Goal: Transaction & Acquisition: Book appointment/travel/reservation

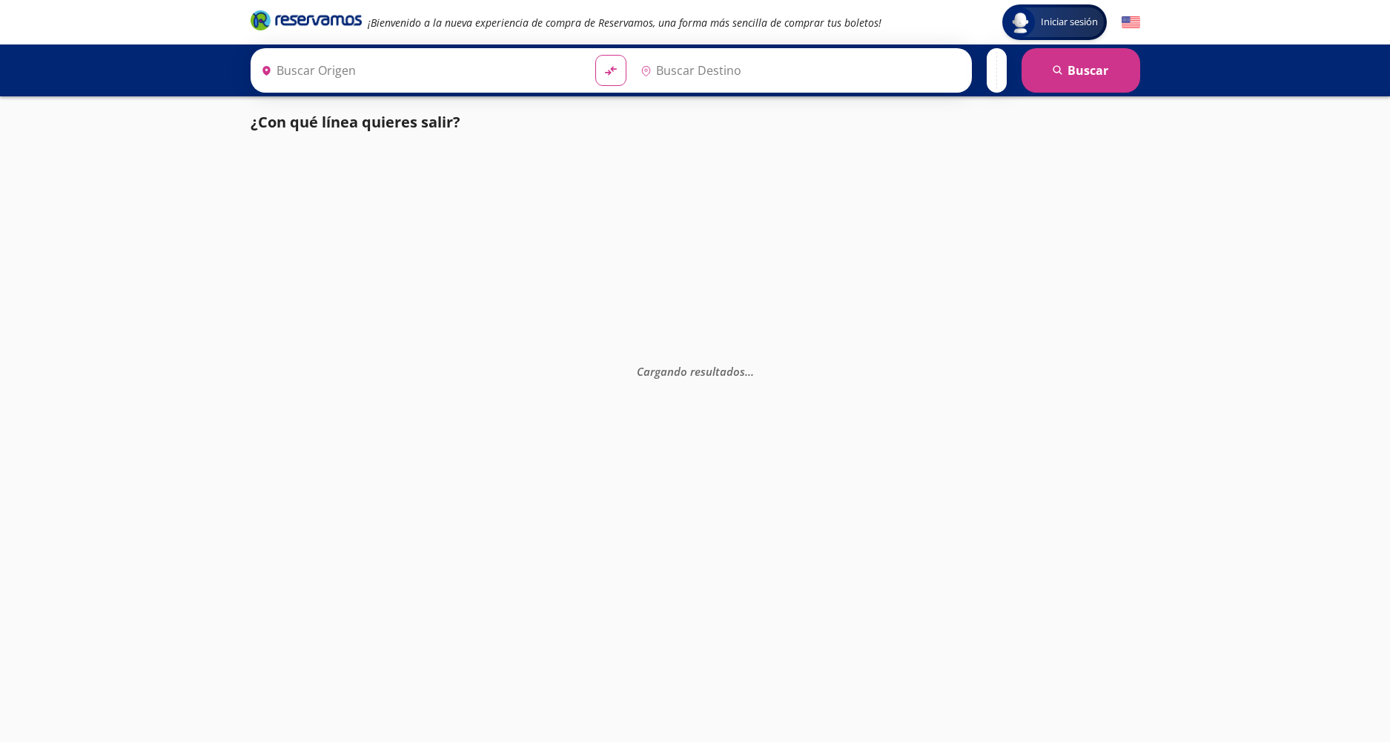
type input "[GEOGRAPHIC_DATA], [GEOGRAPHIC_DATA]"
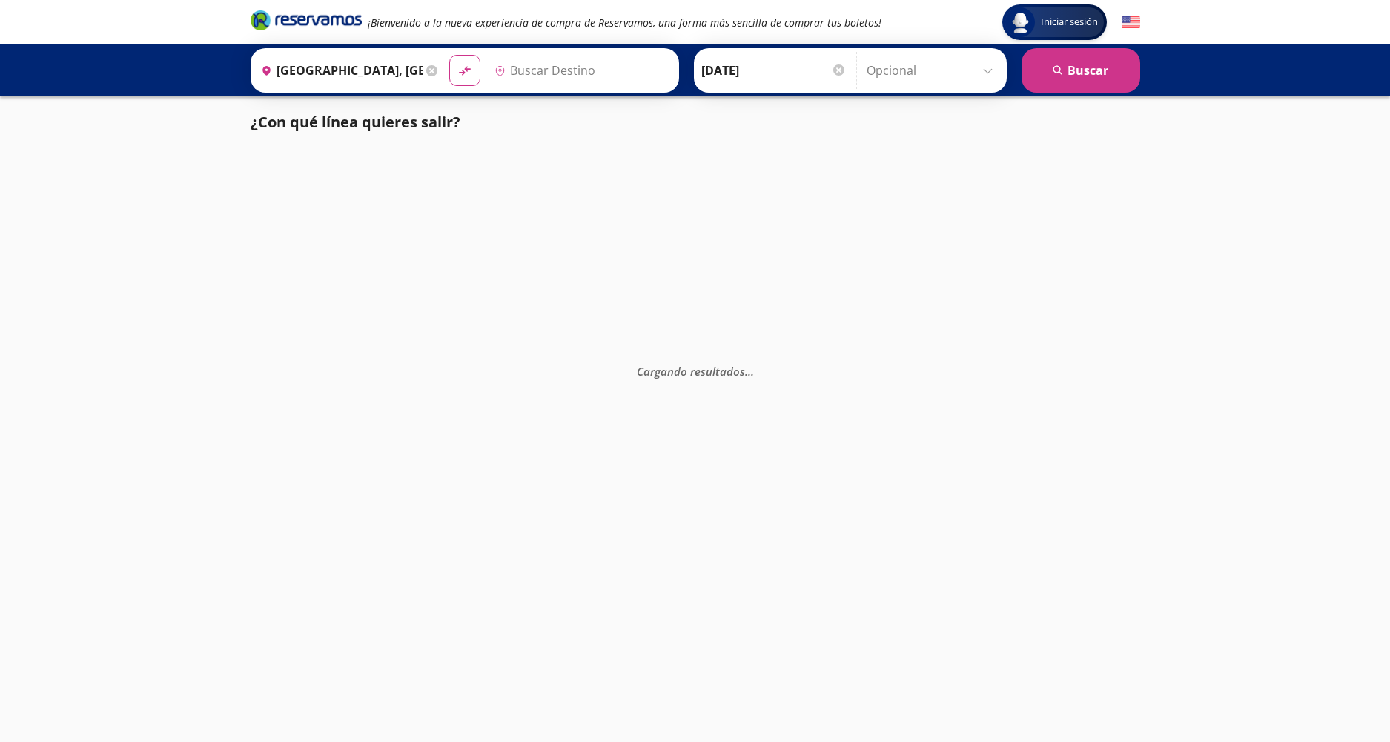
type input "[GEOGRAPHIC_DATA], [GEOGRAPHIC_DATA]"
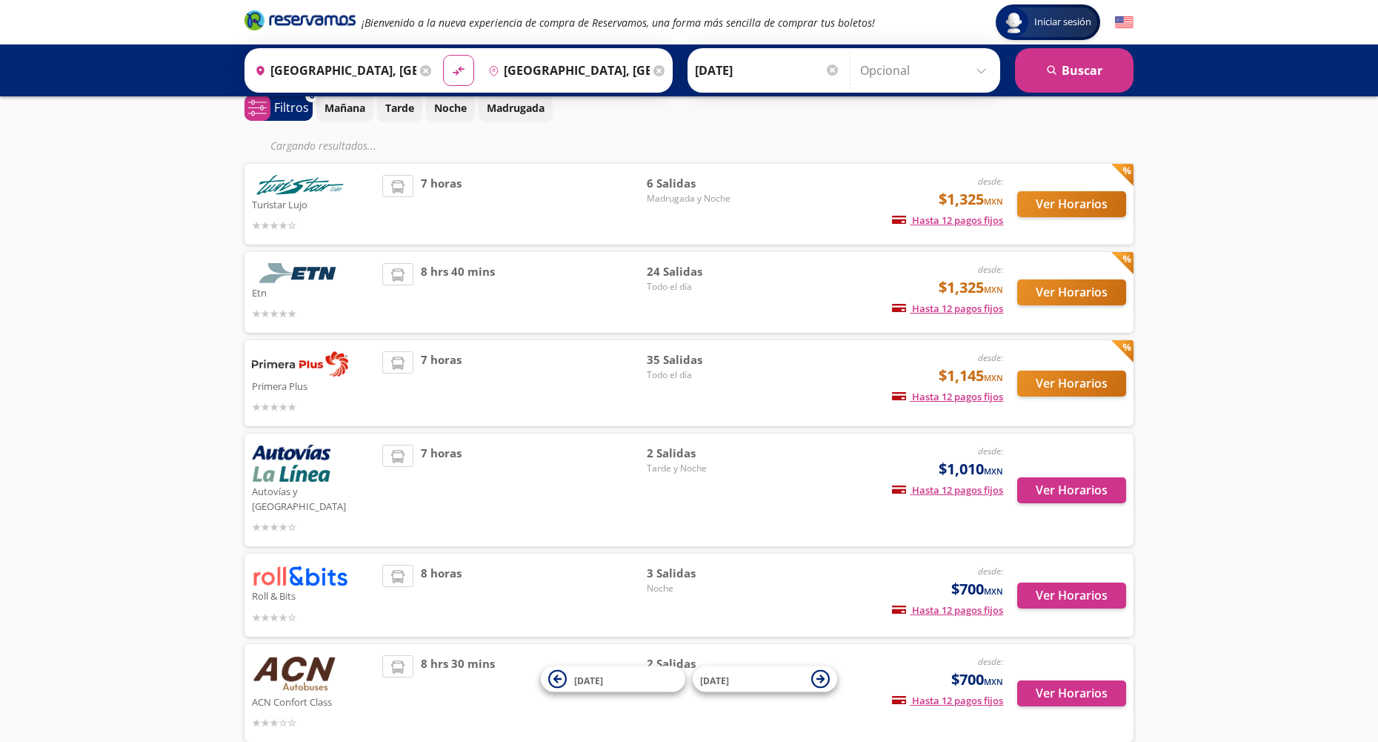
scroll to position [74, 0]
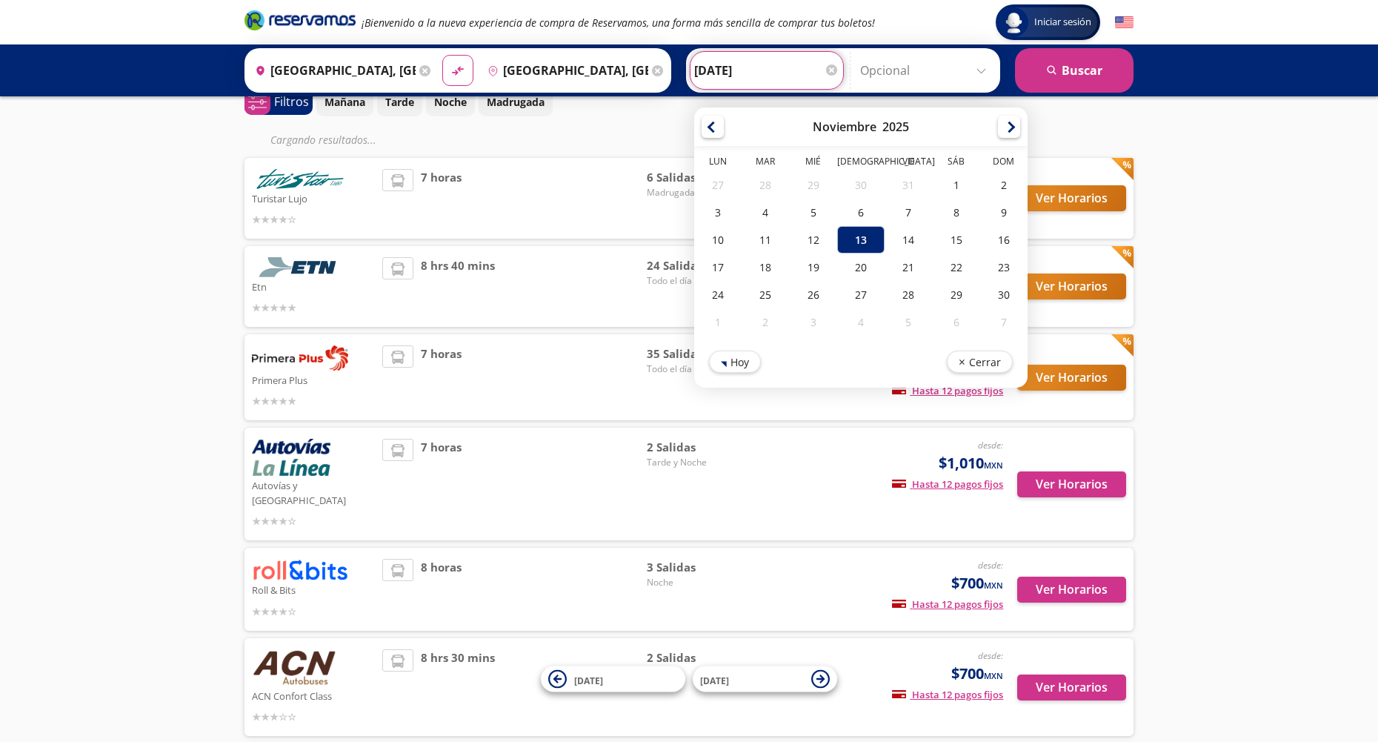
click at [791, 76] on input "[DATE]" at bounding box center [766, 70] width 145 height 37
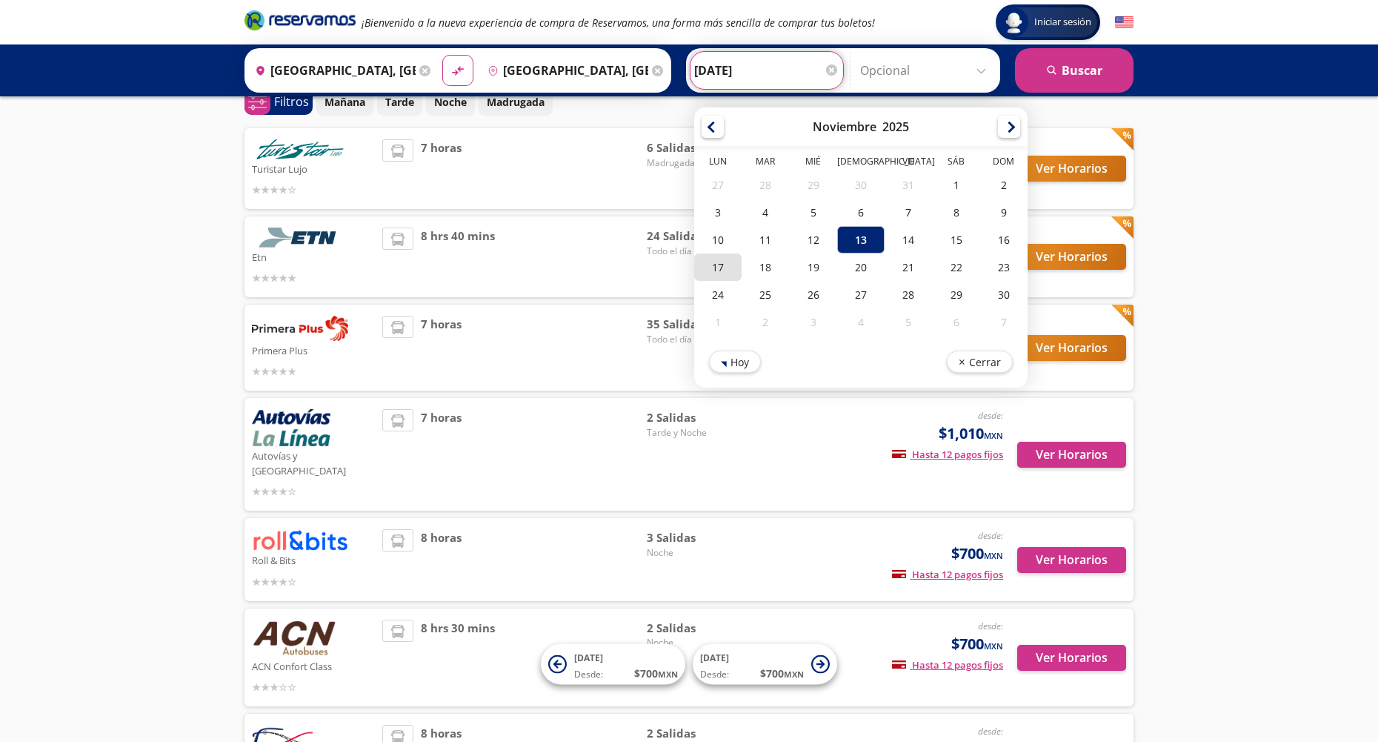
click at [703, 266] on div "17" at bounding box center [717, 266] width 47 height 27
type input "[DATE]"
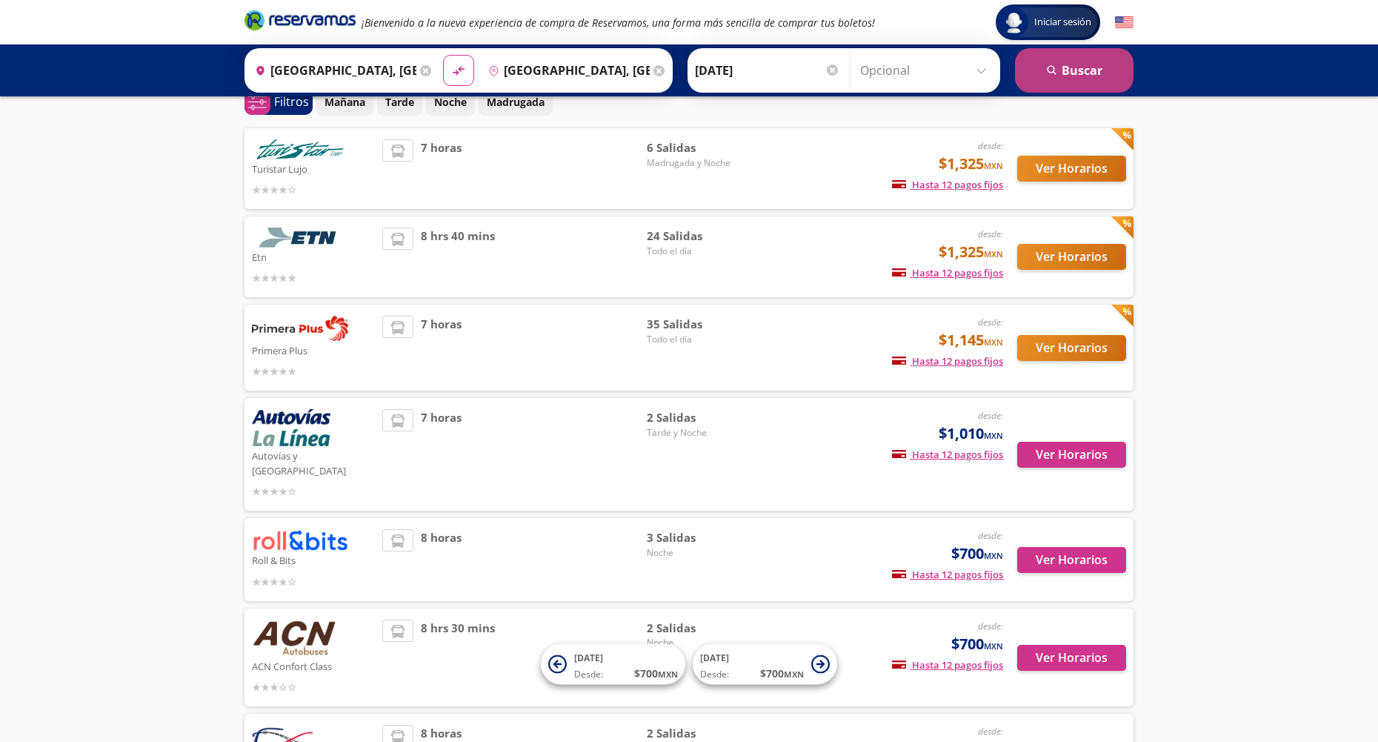
click at [1079, 71] on button "search [GEOGRAPHIC_DATA]" at bounding box center [1074, 70] width 119 height 44
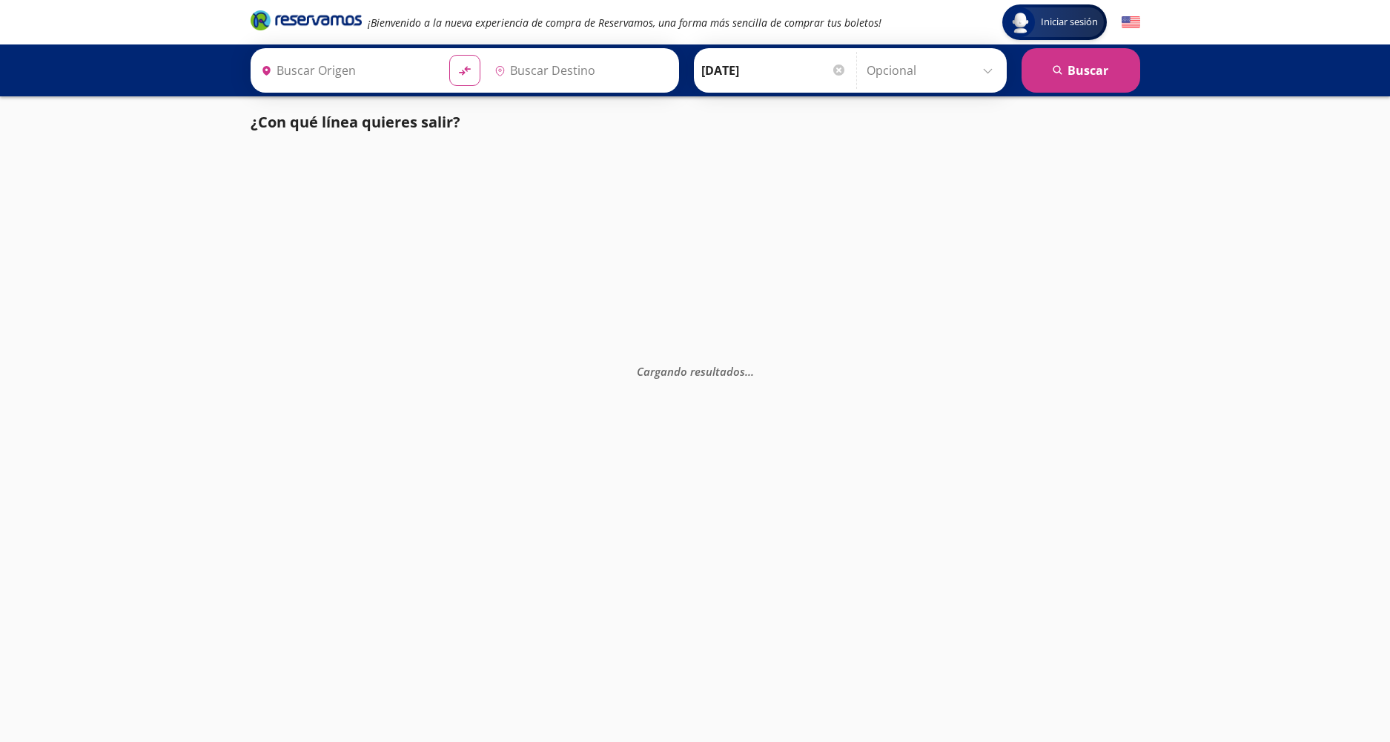
type input "[GEOGRAPHIC_DATA], [GEOGRAPHIC_DATA]"
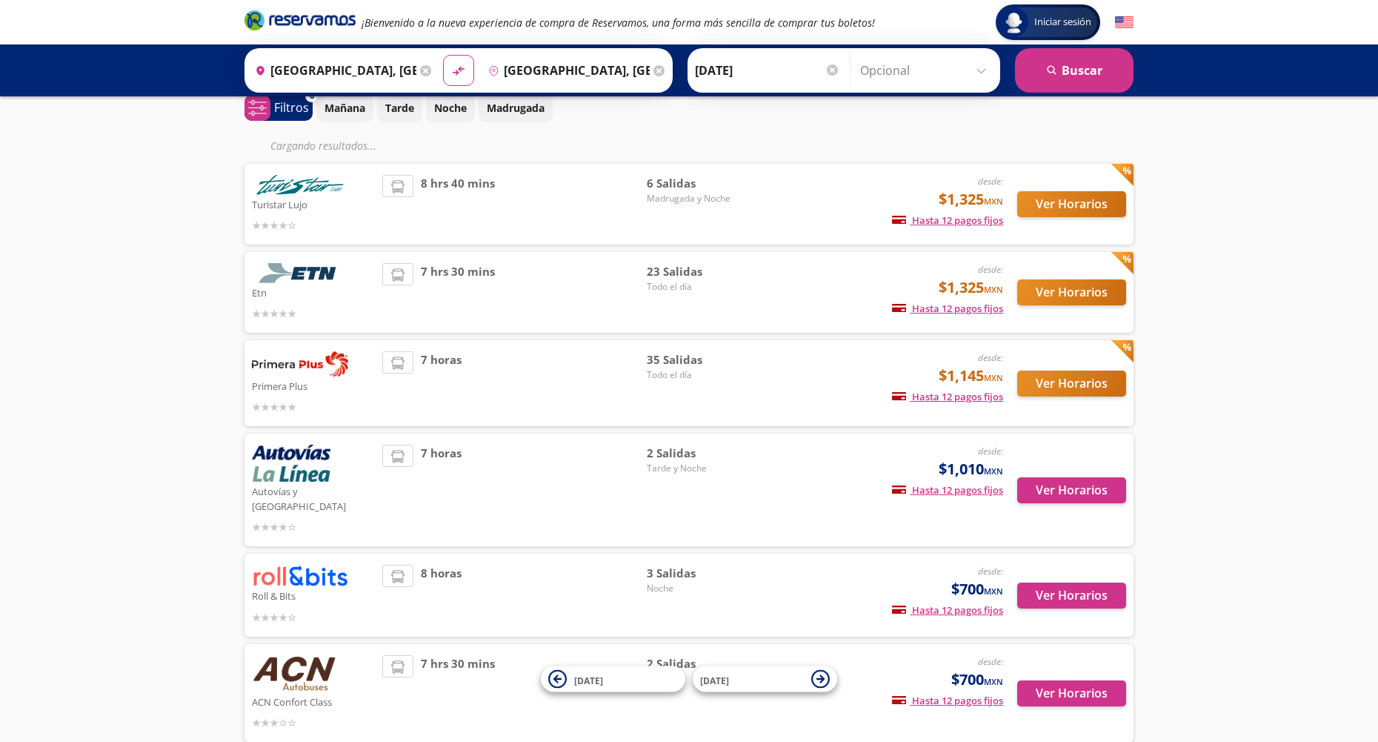
scroll to position [74, 0]
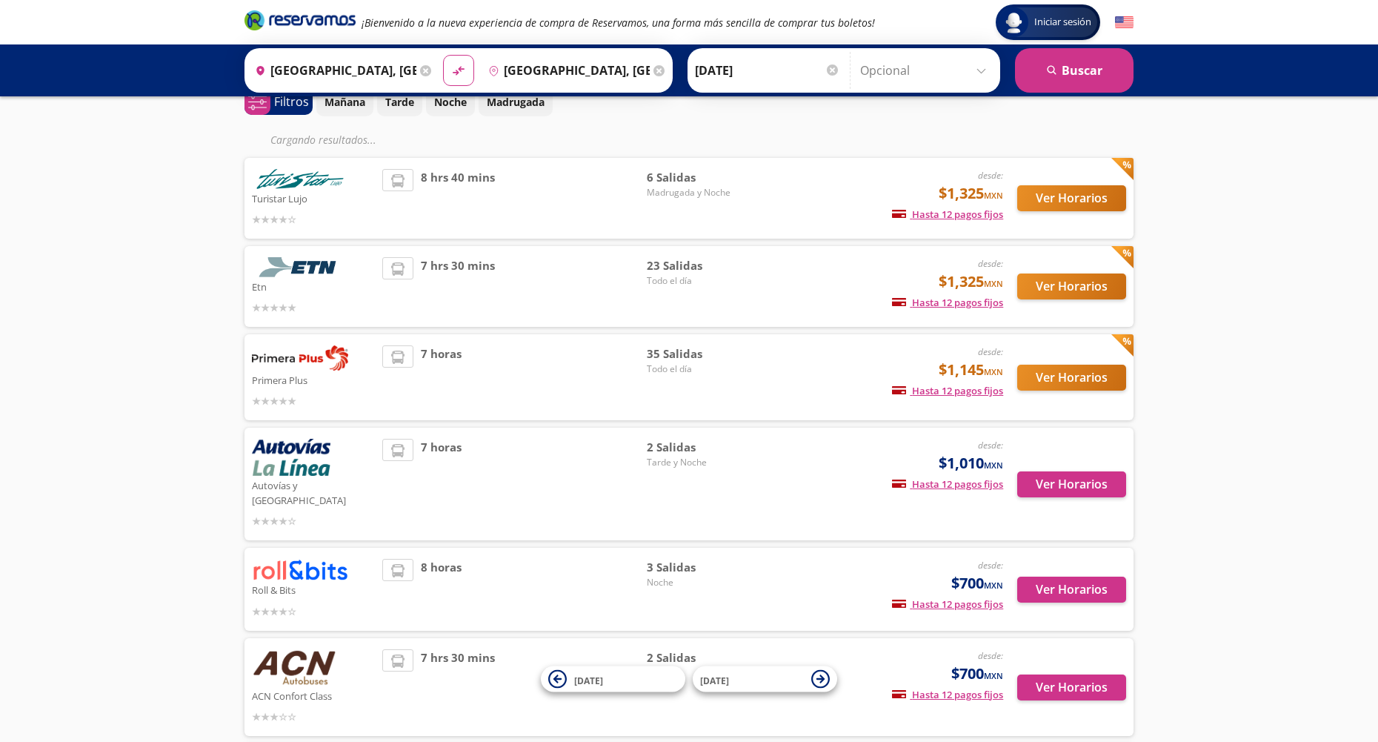
click at [677, 576] on span "Noche" at bounding box center [699, 582] width 104 height 13
click at [1014, 580] on div "Ver Horarios" at bounding box center [1064, 589] width 123 height 60
click at [1027, 577] on button "Ver Horarios" at bounding box center [1072, 590] width 109 height 26
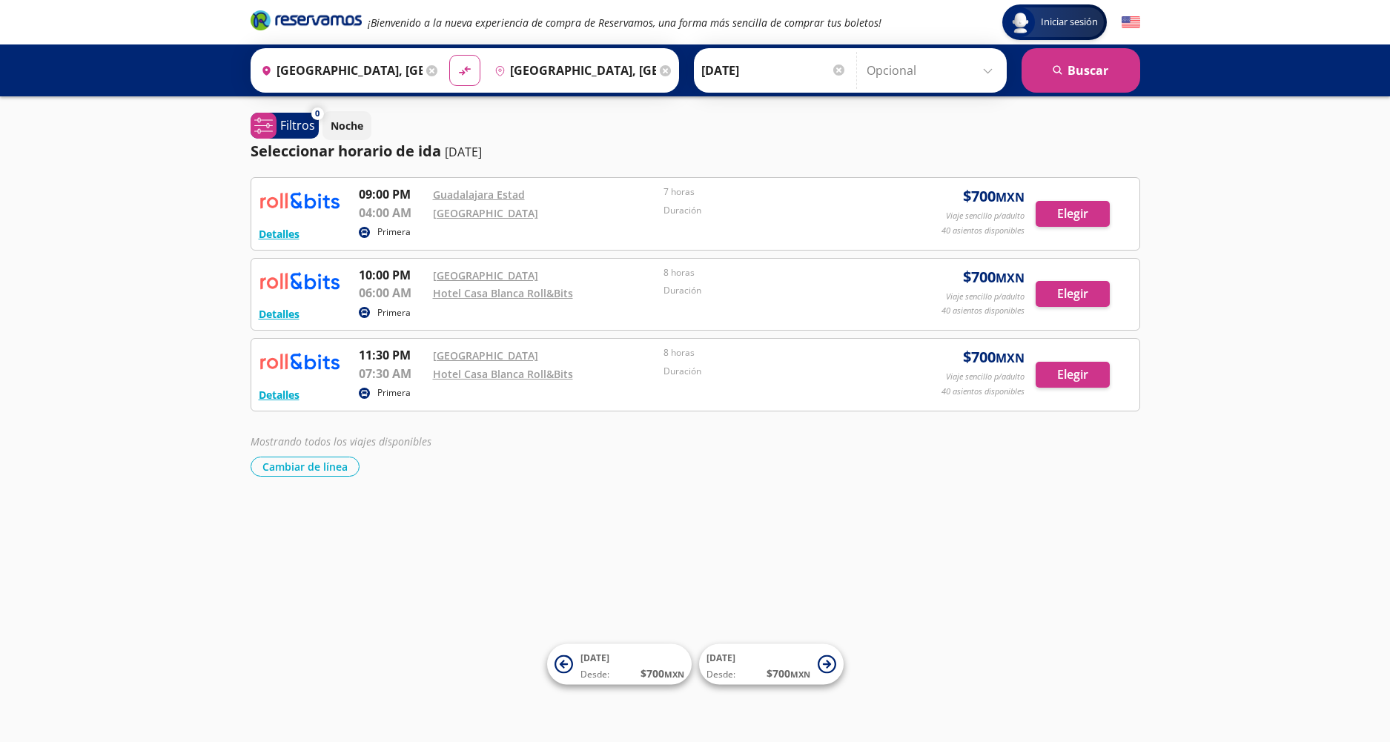
click at [525, 491] on div "Iniciar sesión Iniciar sesión ¡Bienvenido a la nueva experiencia de compra de R…" at bounding box center [695, 371] width 1390 height 742
click at [868, 425] on div "Detalles Primera 09:00 PM [GEOGRAPHIC_DATA] Estad 04:00 AM [GEOGRAPHIC_DATA] Au…" at bounding box center [694, 326] width 889 height 299
click at [833, 408] on div "Detalles Primera 11:30 PM Oxxo Hotel RIU 07:30 AM [GEOGRAPHIC_DATA] Roll&Bits 8…" at bounding box center [694, 374] width 889 height 73
click at [1185, 356] on div "Iniciar sesión Iniciar sesión ¡Bienvenido a la nueva experiencia de compra de R…" at bounding box center [695, 371] width 1390 height 742
click at [743, 82] on input "[DATE]" at bounding box center [773, 70] width 145 height 37
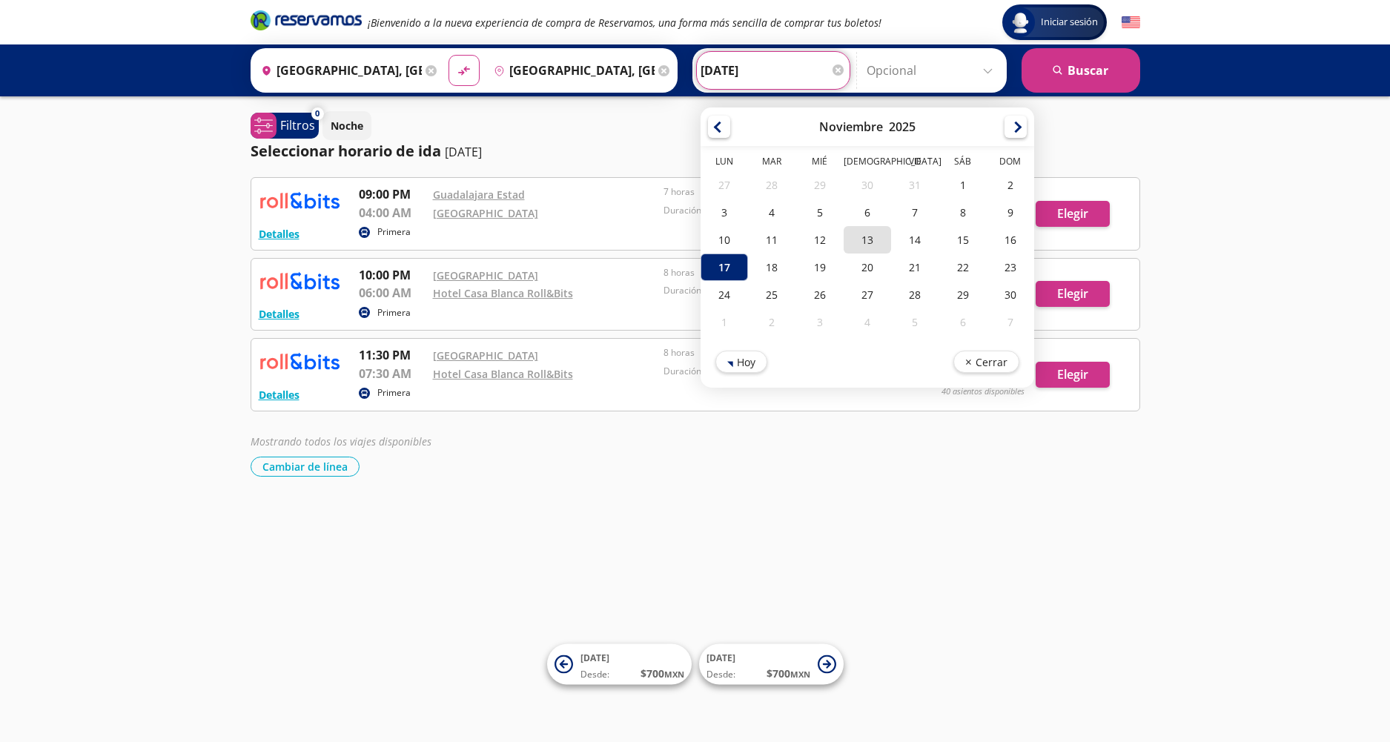
click at [869, 239] on div "13" at bounding box center [866, 239] width 47 height 27
type input "[DATE]"
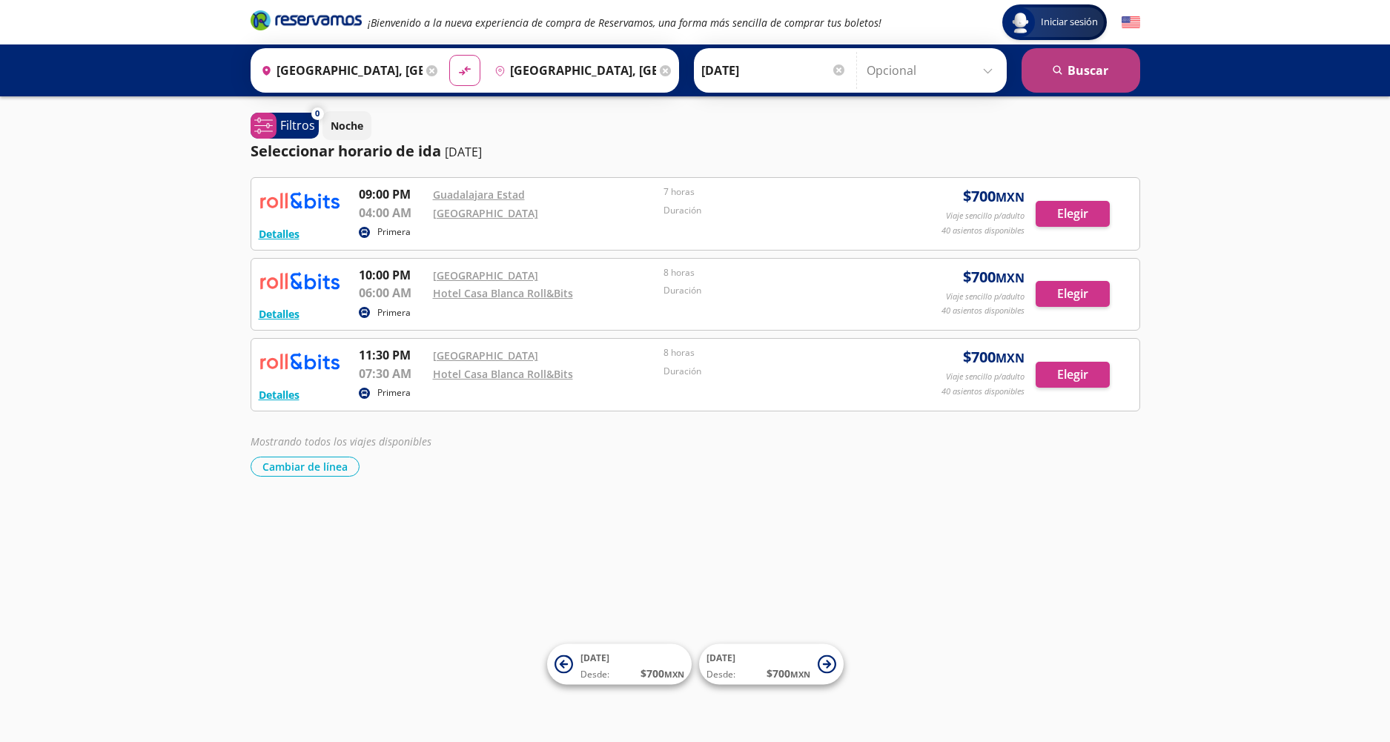
click at [1104, 64] on button "search [GEOGRAPHIC_DATA]" at bounding box center [1080, 70] width 119 height 44
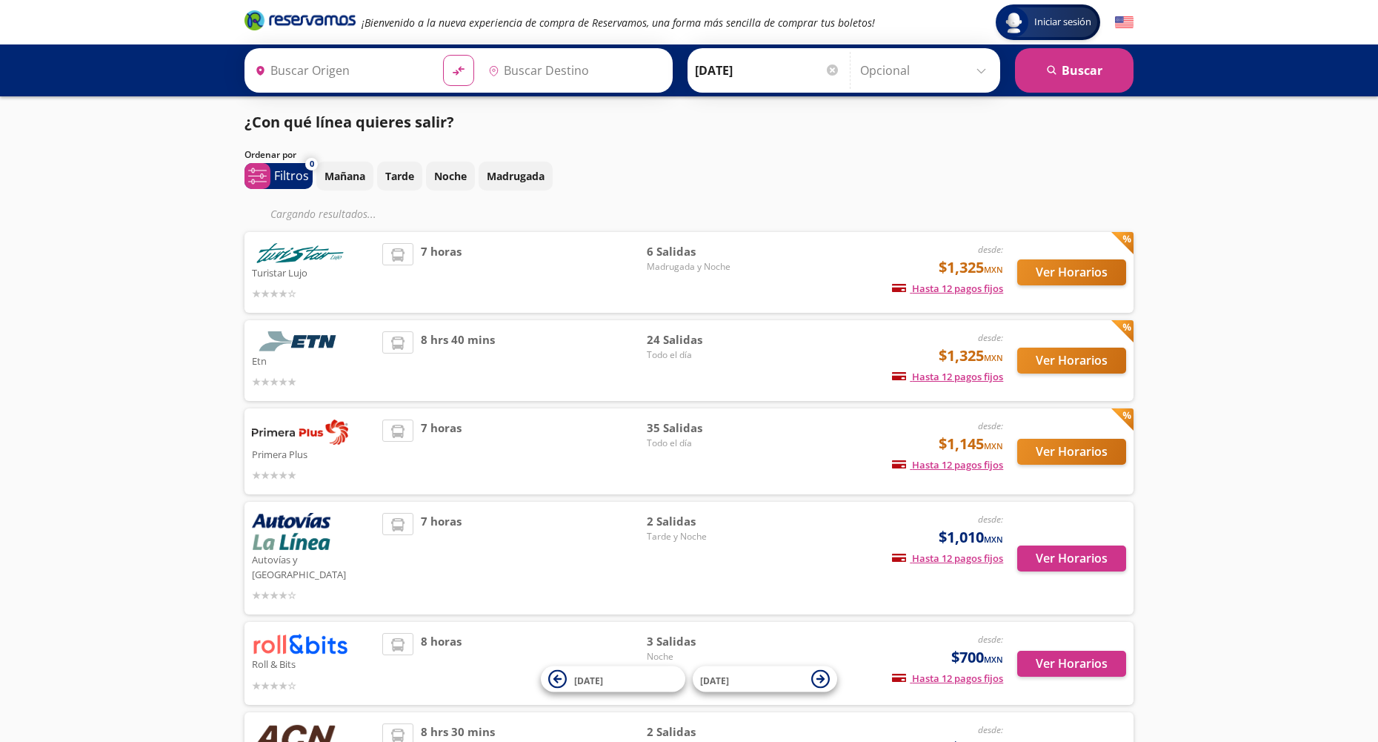
type input "[GEOGRAPHIC_DATA], [GEOGRAPHIC_DATA]"
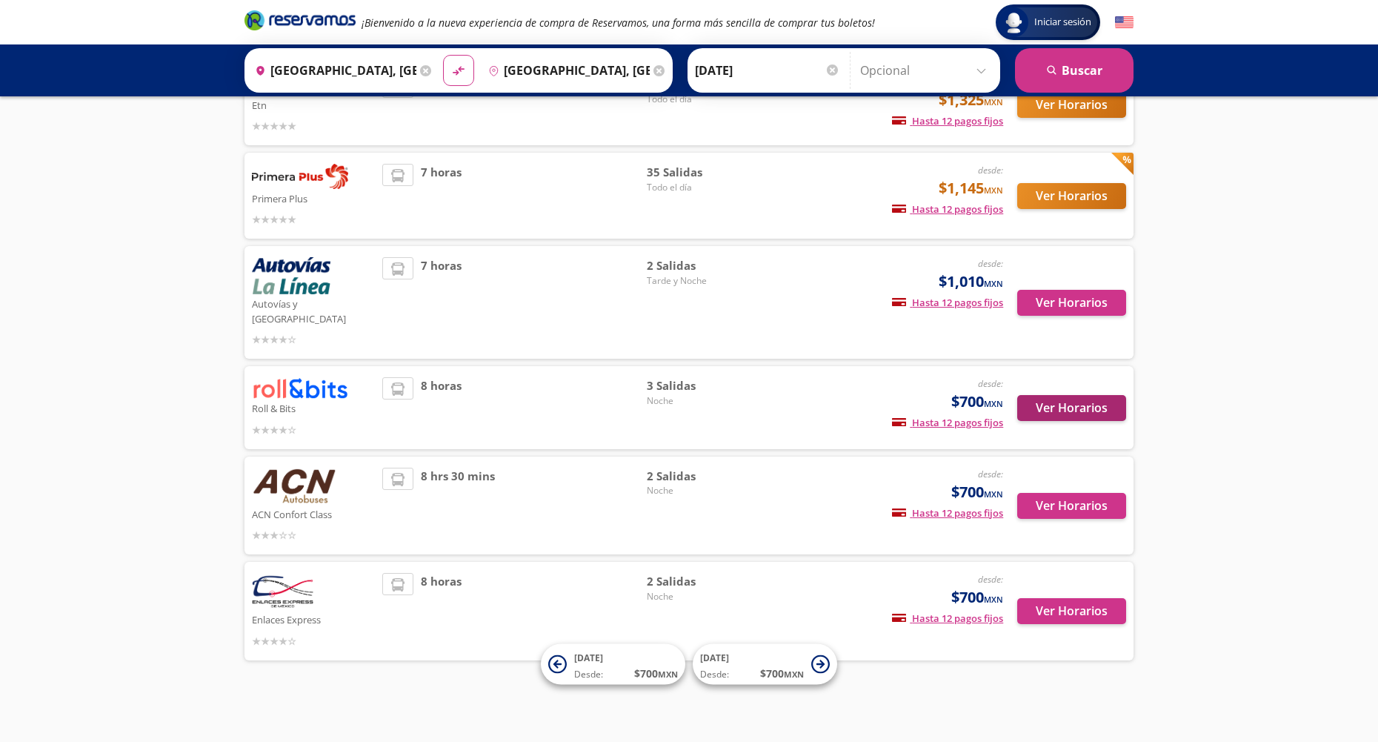
scroll to position [211, 0]
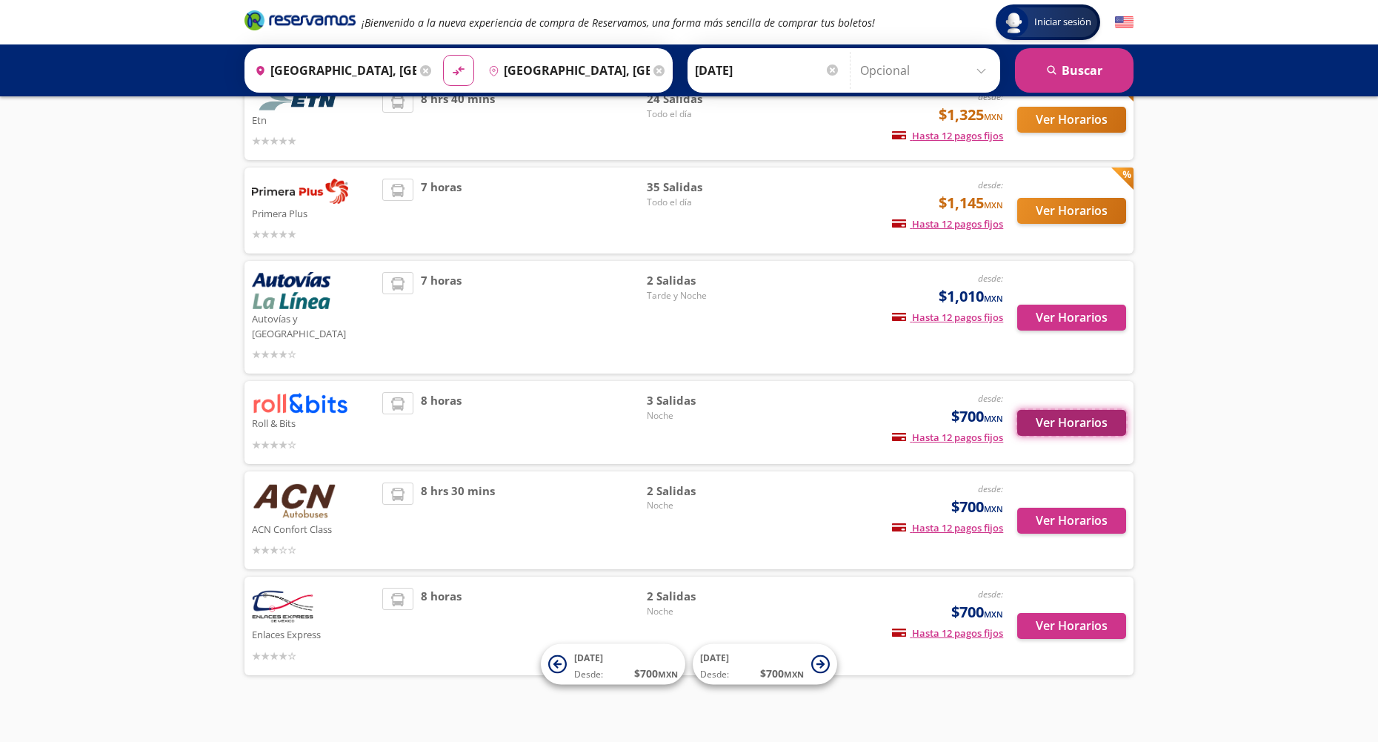
click at [1071, 416] on button "Ver Horarios" at bounding box center [1072, 423] width 109 height 26
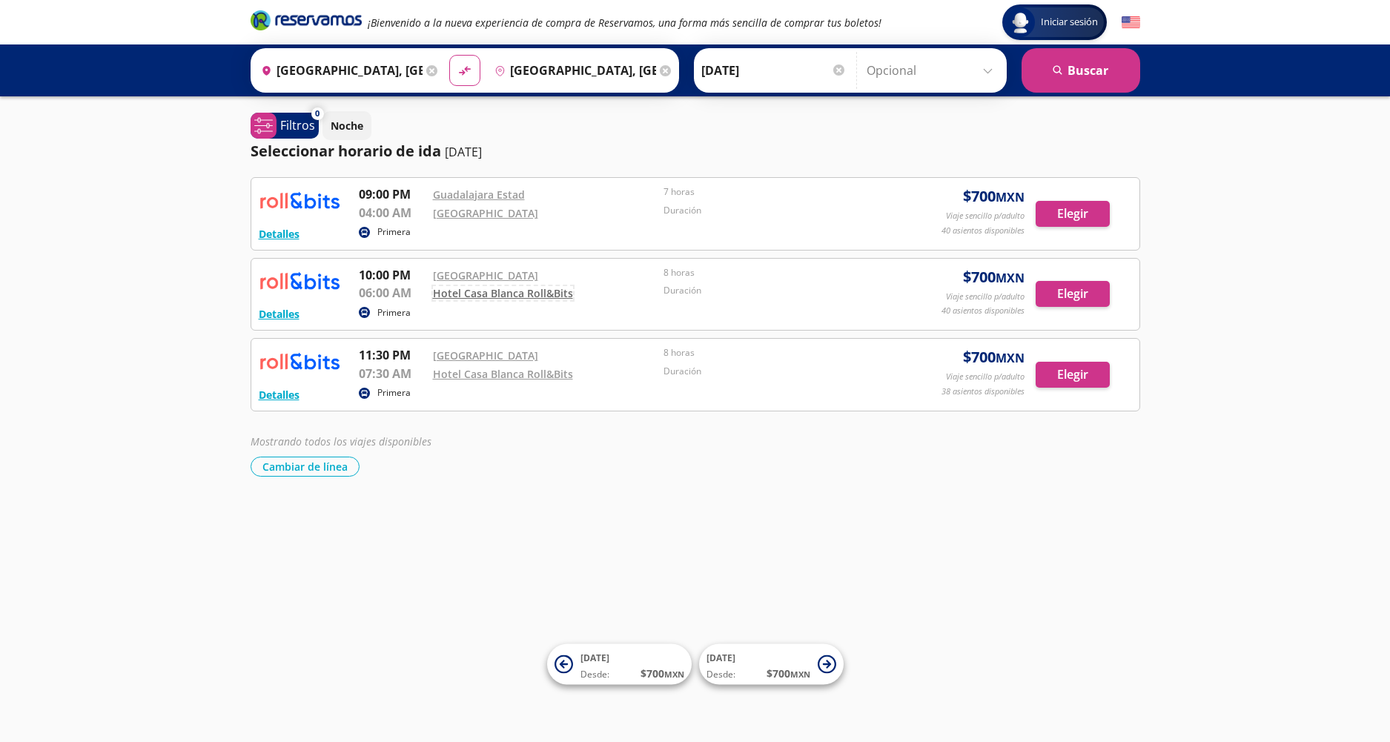
click at [567, 296] on link "Hotel Casa Blanca Roll&Bits" at bounding box center [503, 293] width 140 height 14
click at [1055, 282] on button "Elegir" at bounding box center [1072, 294] width 74 height 26
